Goal: Find specific page/section: Find specific page/section

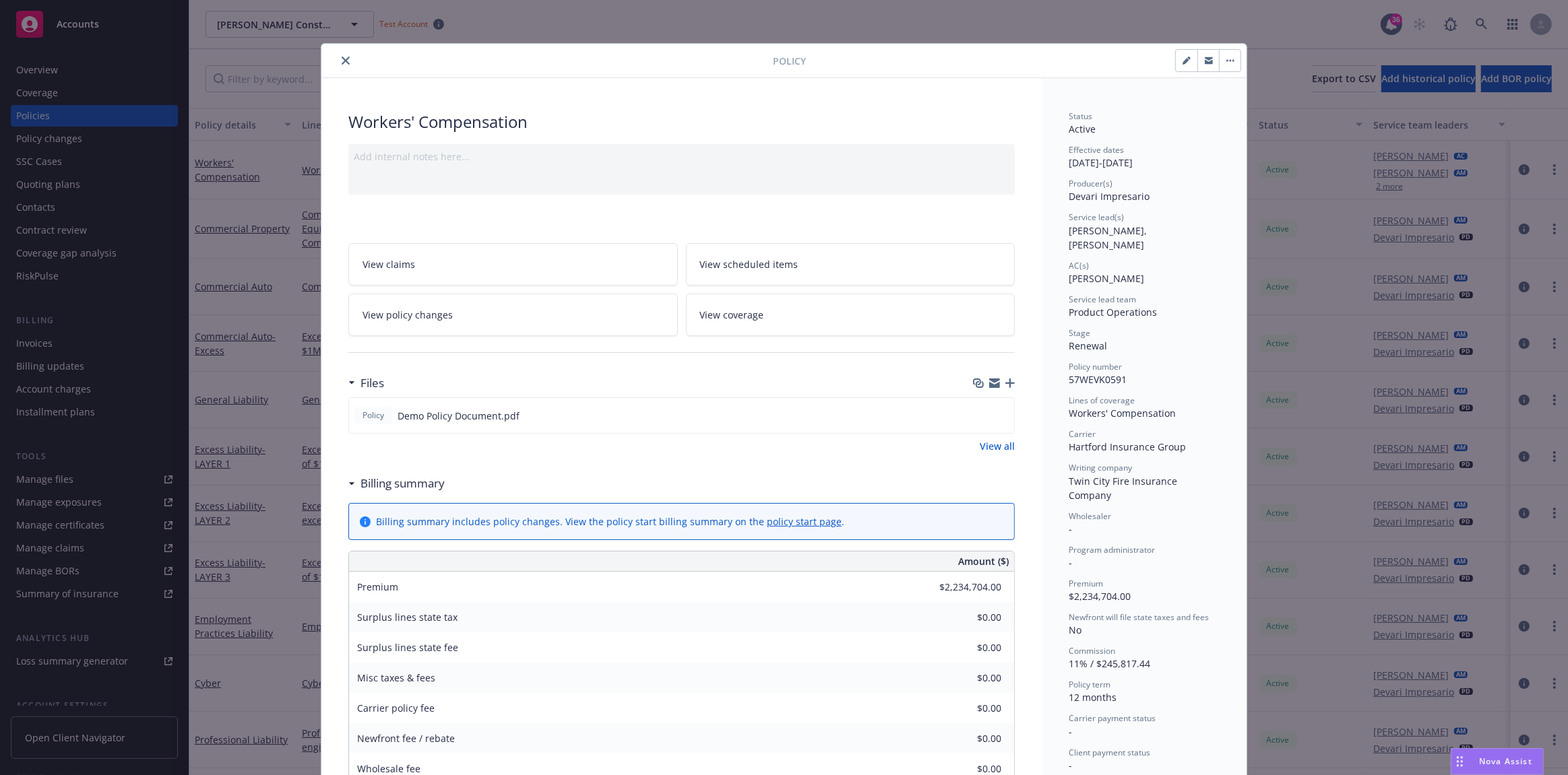
click at [342, 64] on icon "close" at bounding box center [345, 60] width 8 height 8
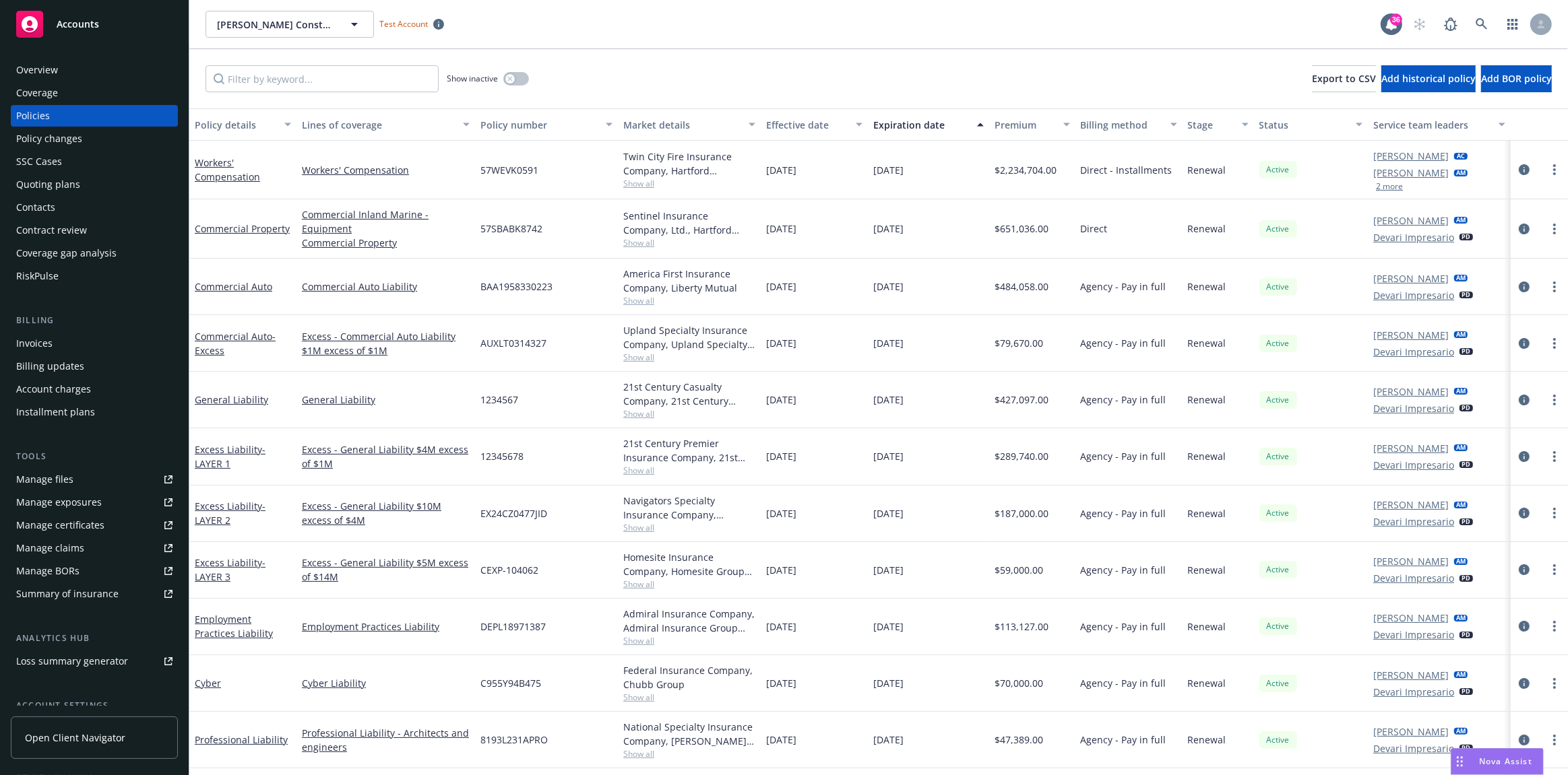
click at [98, 752] on link "Open Client Navigator" at bounding box center [94, 738] width 167 height 43
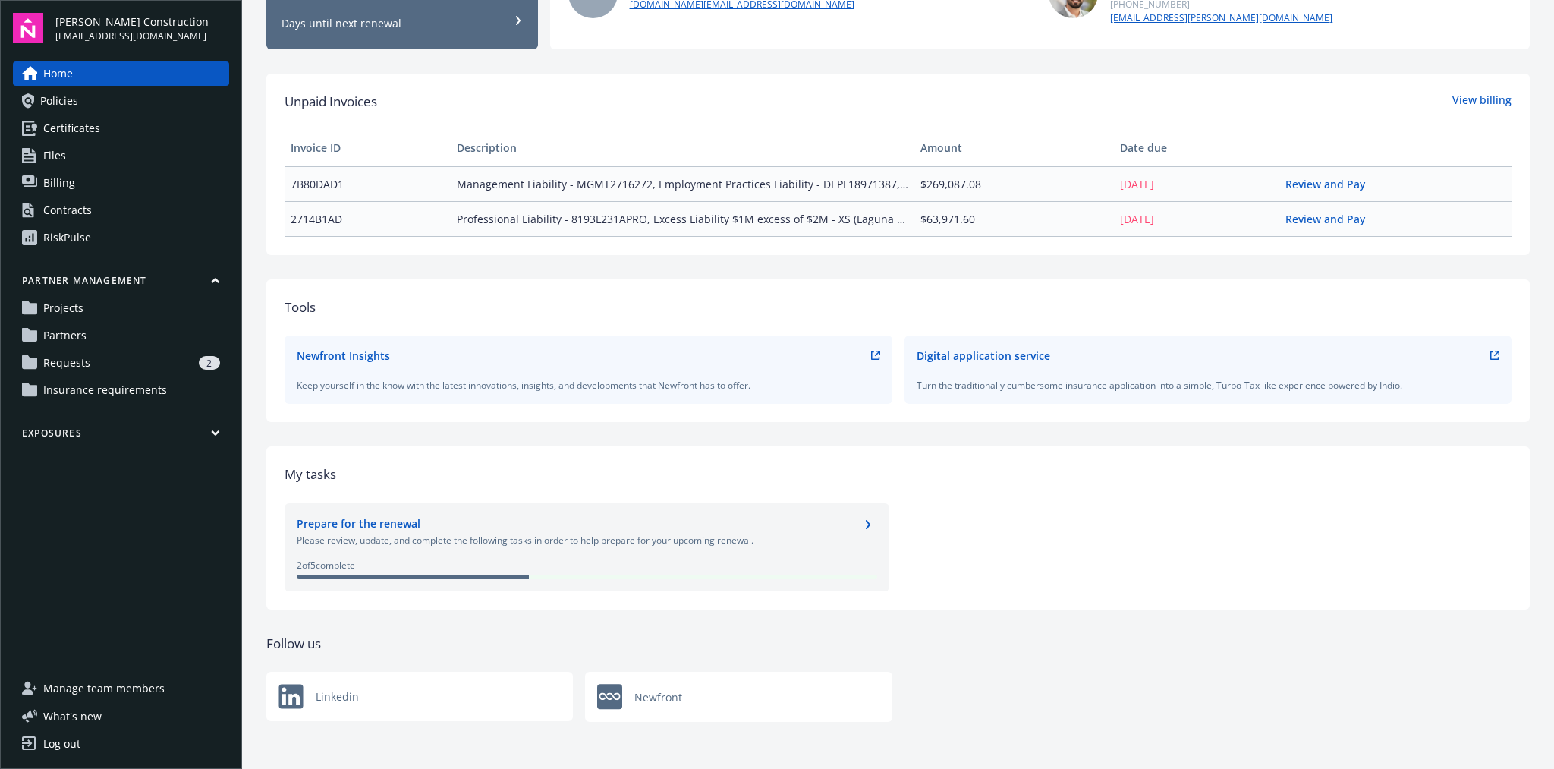
scroll to position [313, 0]
click at [124, 104] on link "Policies" at bounding box center [121, 101] width 216 height 24
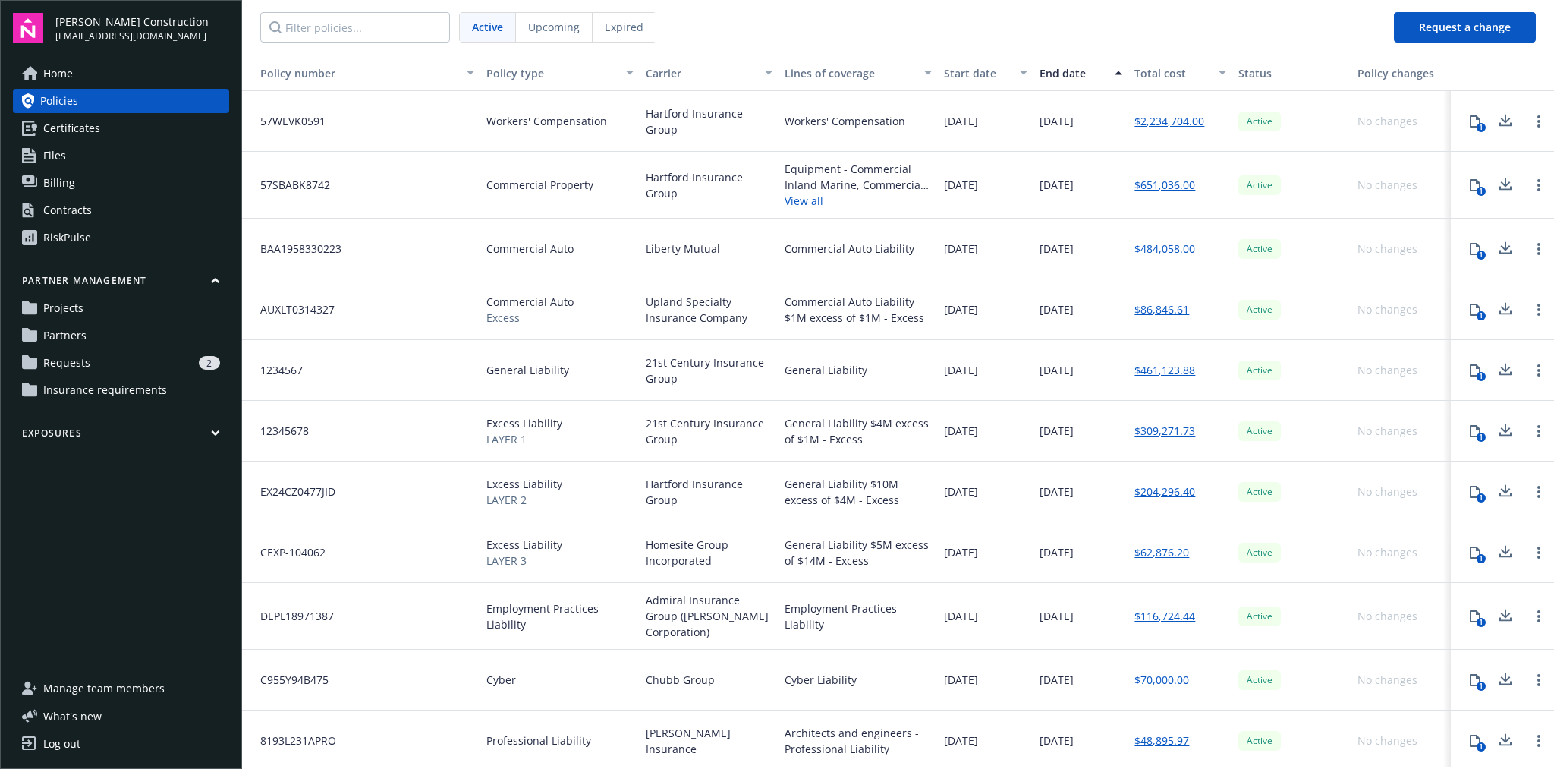
click at [112, 240] on link "RiskPulse" at bounding box center [121, 237] width 216 height 24
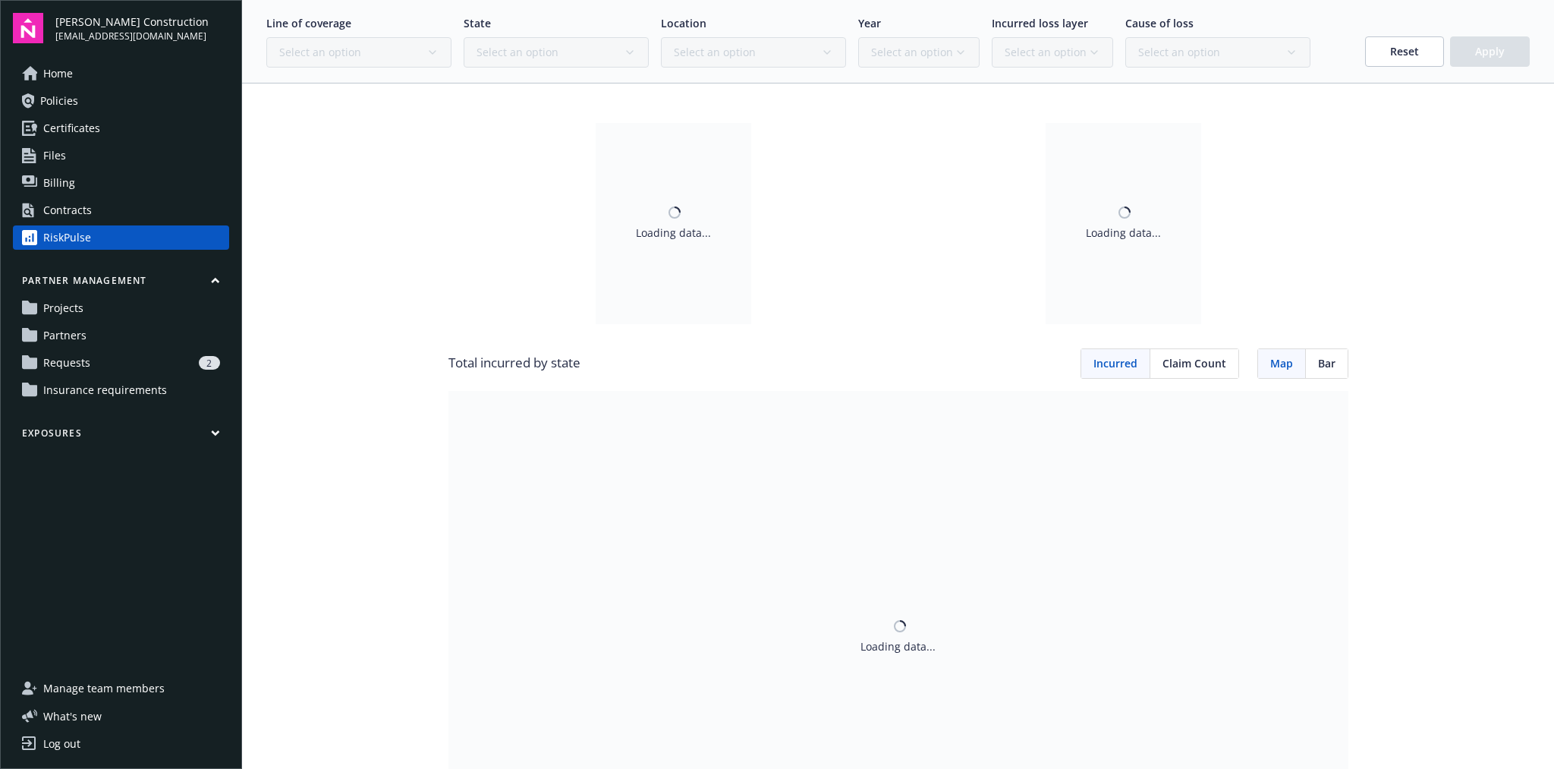
click at [108, 216] on link "Contracts" at bounding box center [121, 210] width 216 height 24
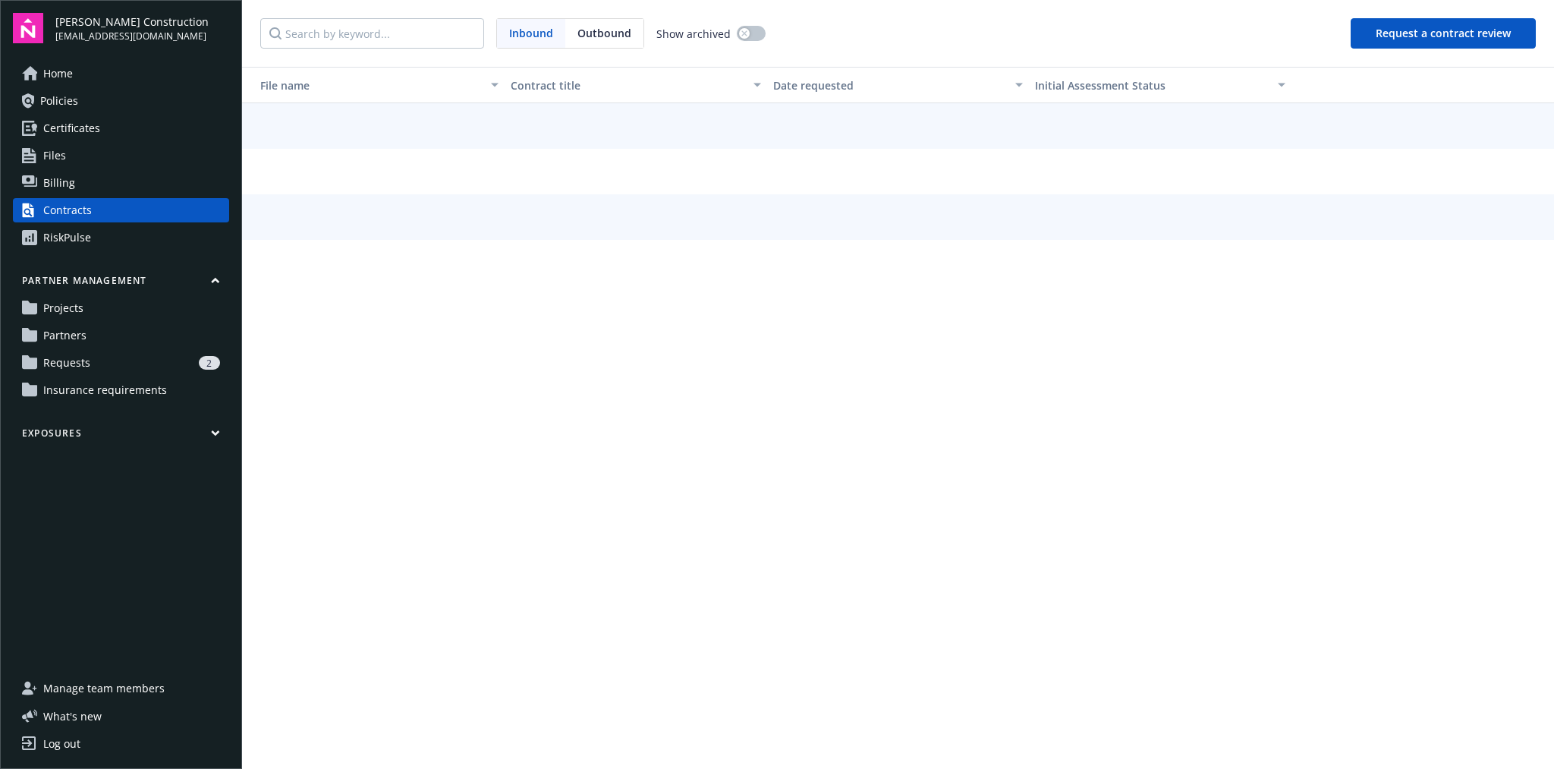
click at [124, 313] on link "Projects" at bounding box center [121, 308] width 216 height 24
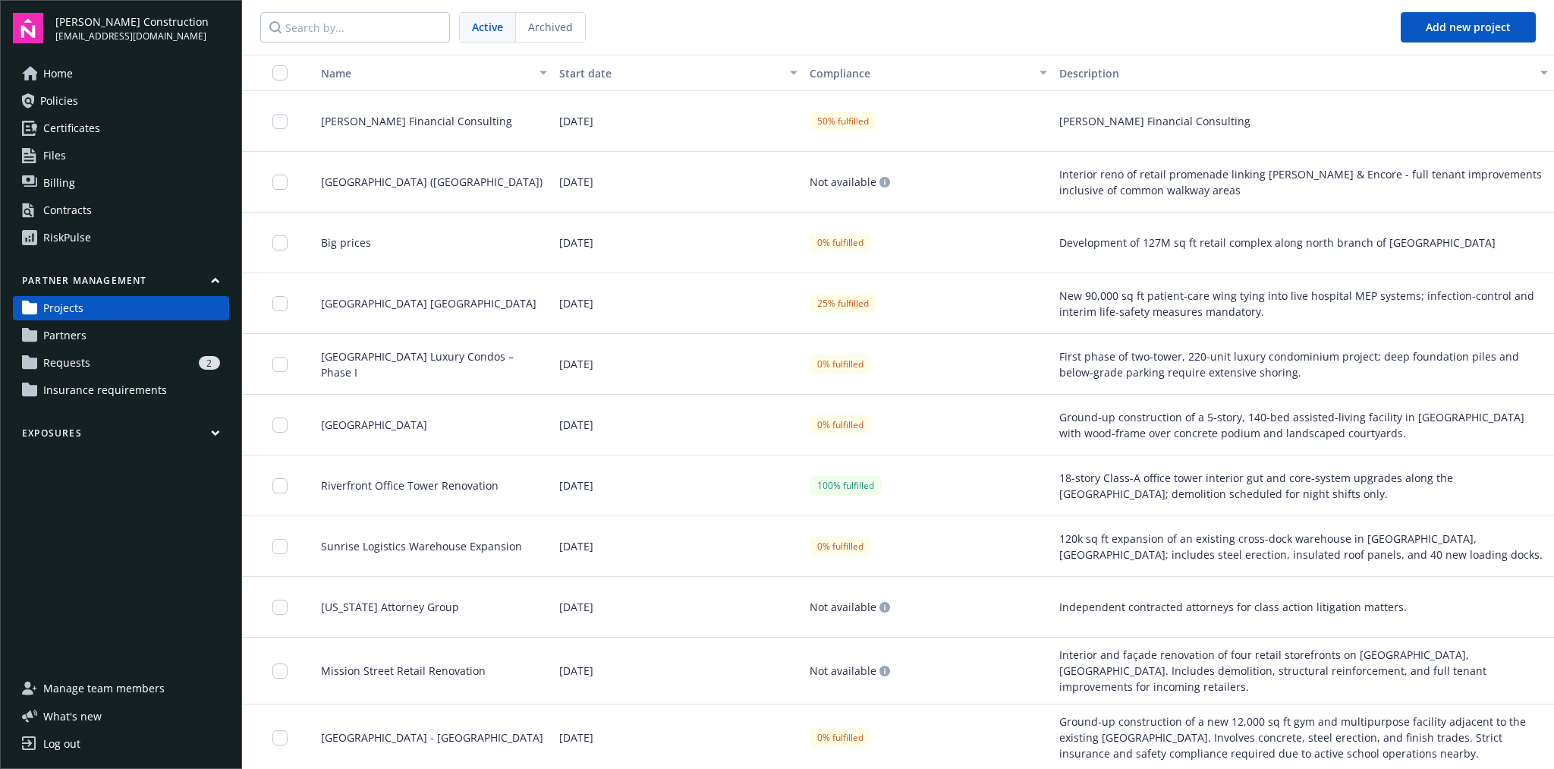
click at [142, 77] on link "Home" at bounding box center [121, 73] width 216 height 24
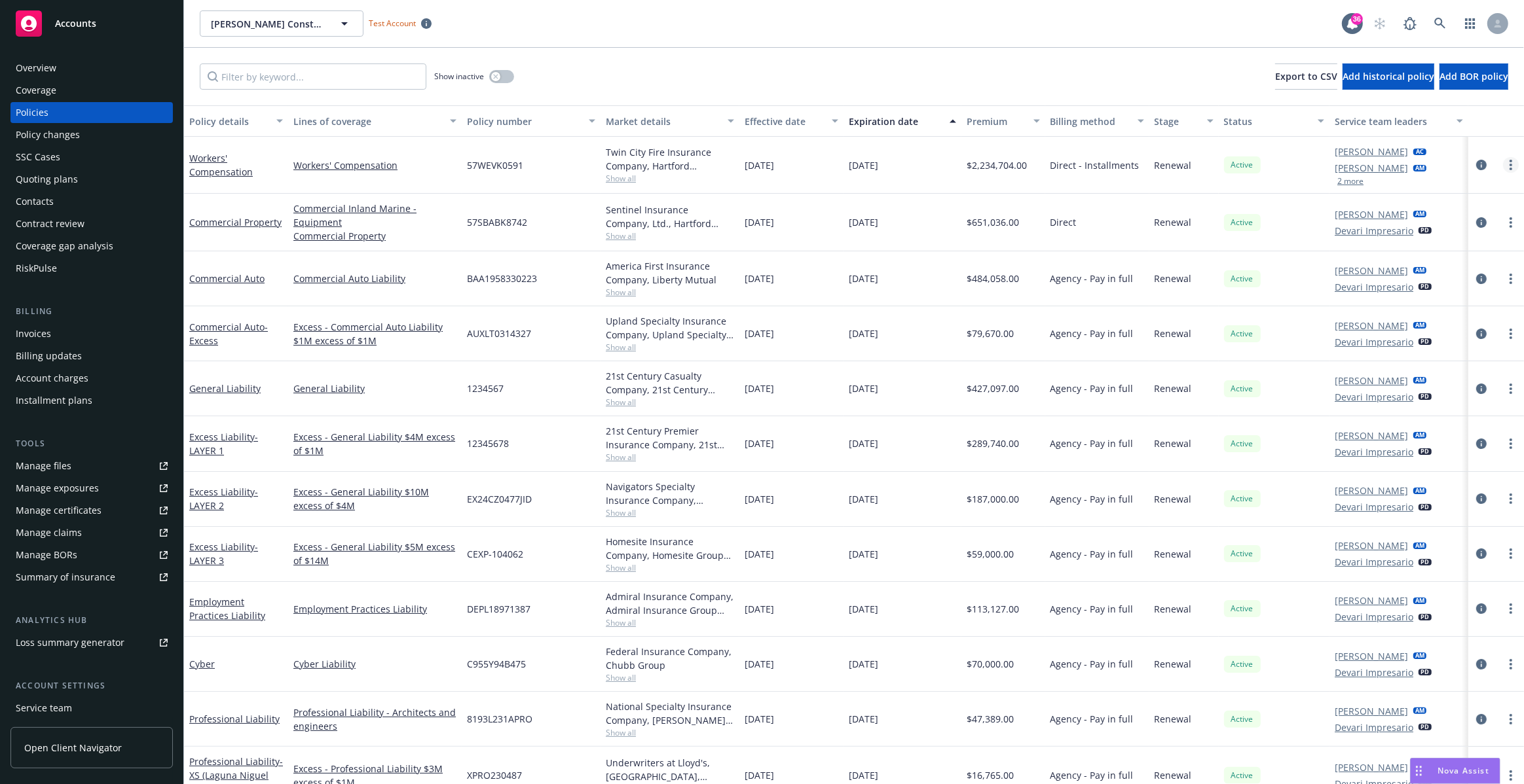
click at [1509, 164] on icon "more" at bounding box center [1510, 165] width 3 height 10
click at [1503, 166] on link "more" at bounding box center [1510, 165] width 16 height 16
click at [436, 147] on div "Workers' Compensation" at bounding box center [375, 166] width 173 height 57
click at [221, 161] on link "Workers' Compensation" at bounding box center [221, 165] width 64 height 26
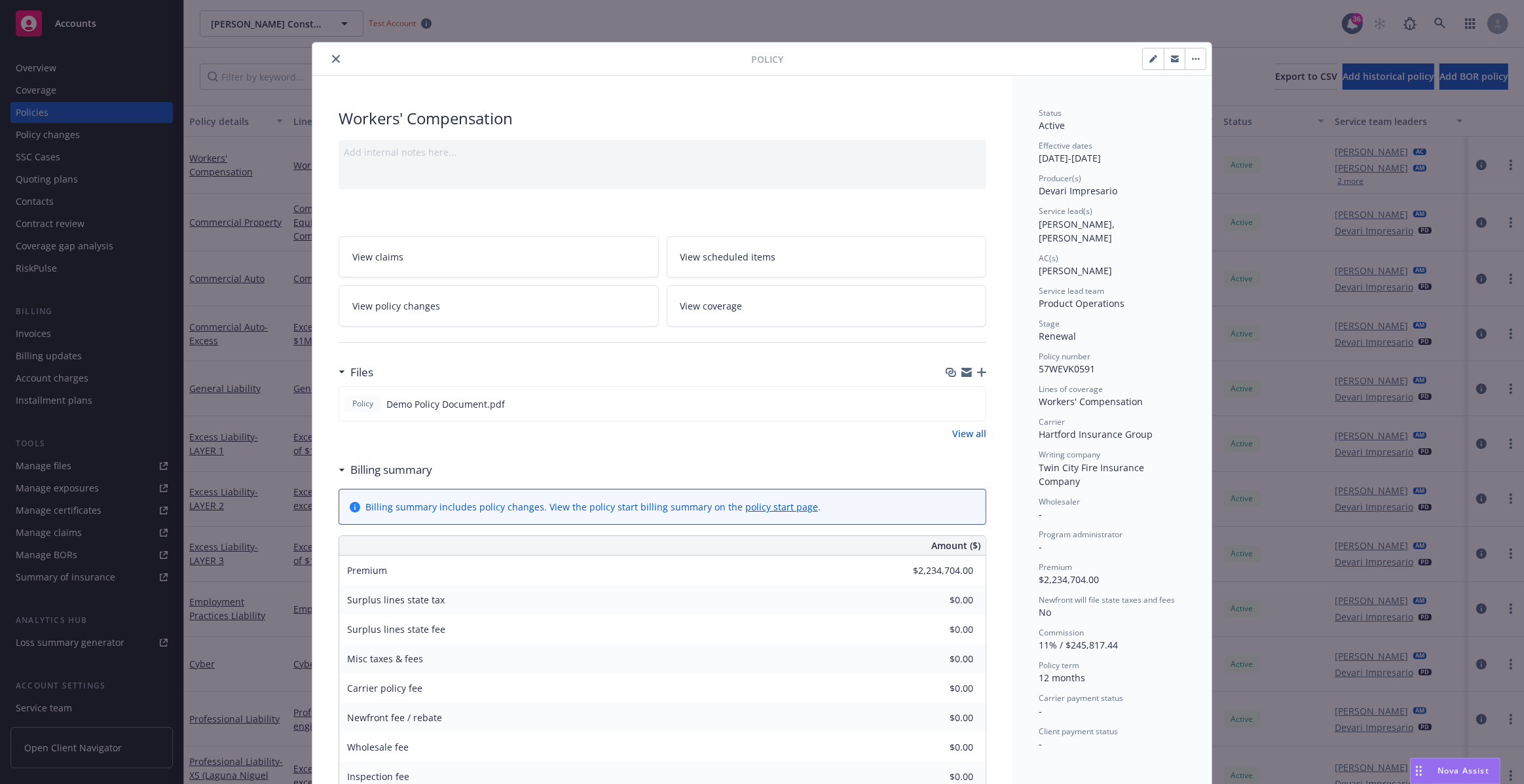
click at [332, 58] on icon "close" at bounding box center [336, 59] width 8 height 8
